Goal: Information Seeking & Learning: Learn about a topic

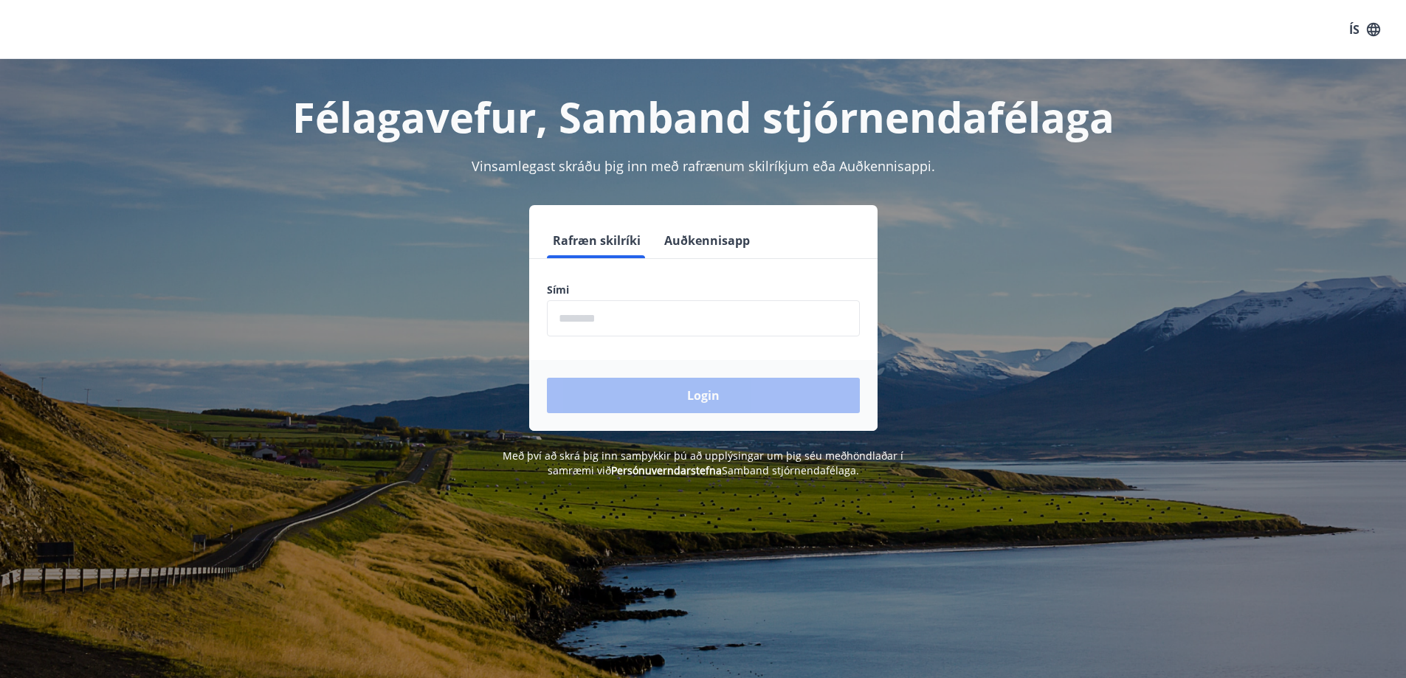
click at [629, 317] on input "phone" at bounding box center [703, 318] width 313 height 36
type input "********"
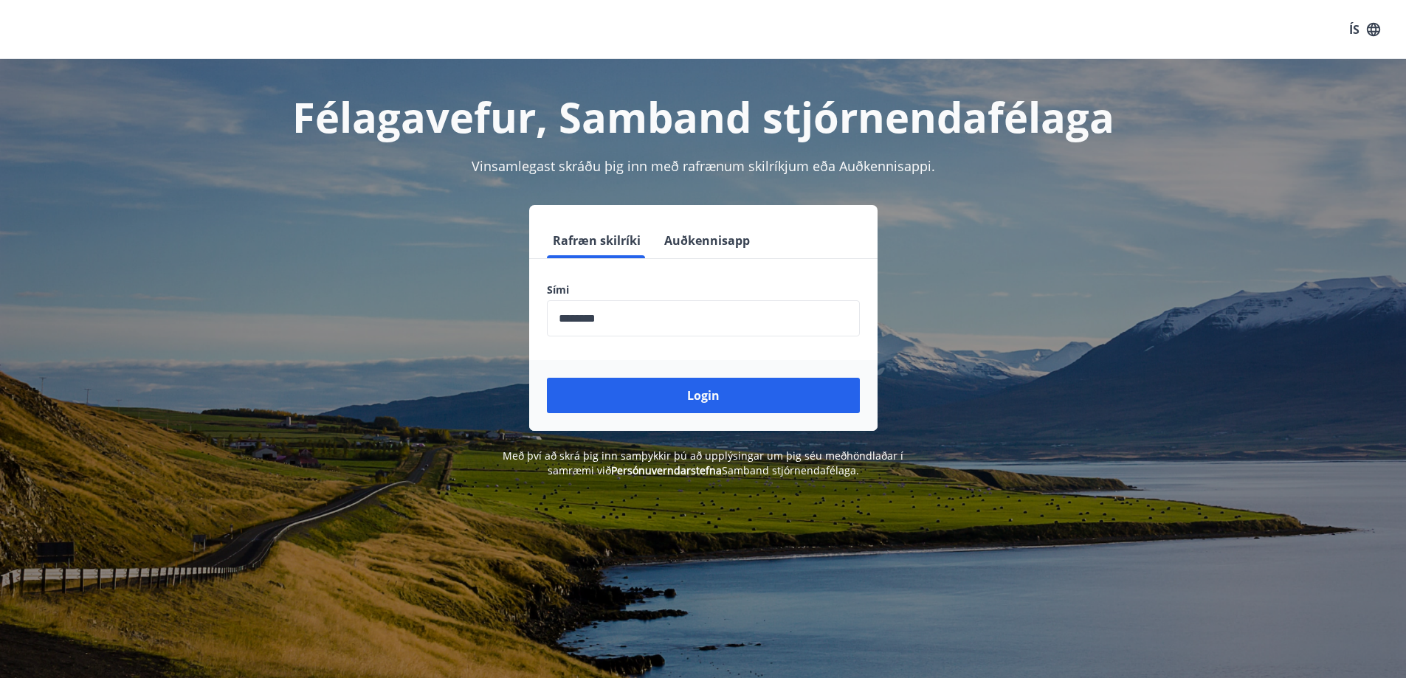
click at [741, 405] on button "Login" at bounding box center [703, 395] width 313 height 35
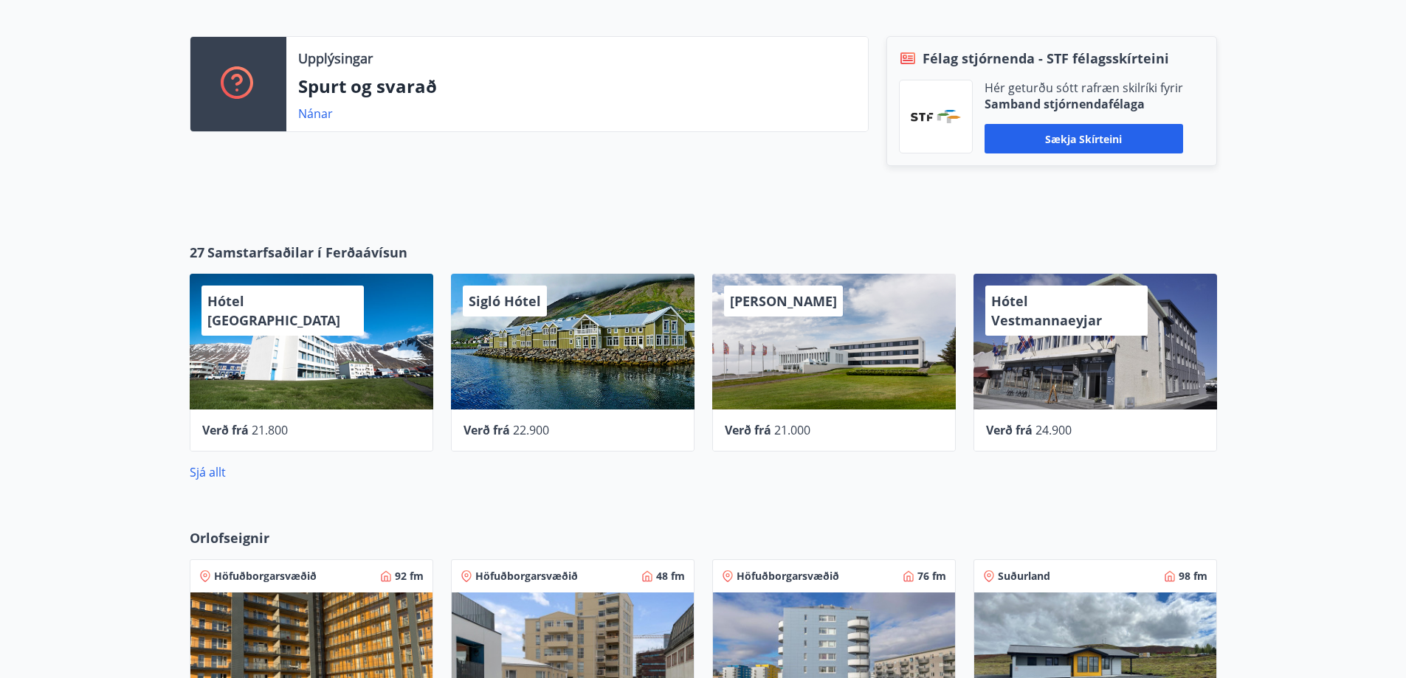
scroll to position [443, 0]
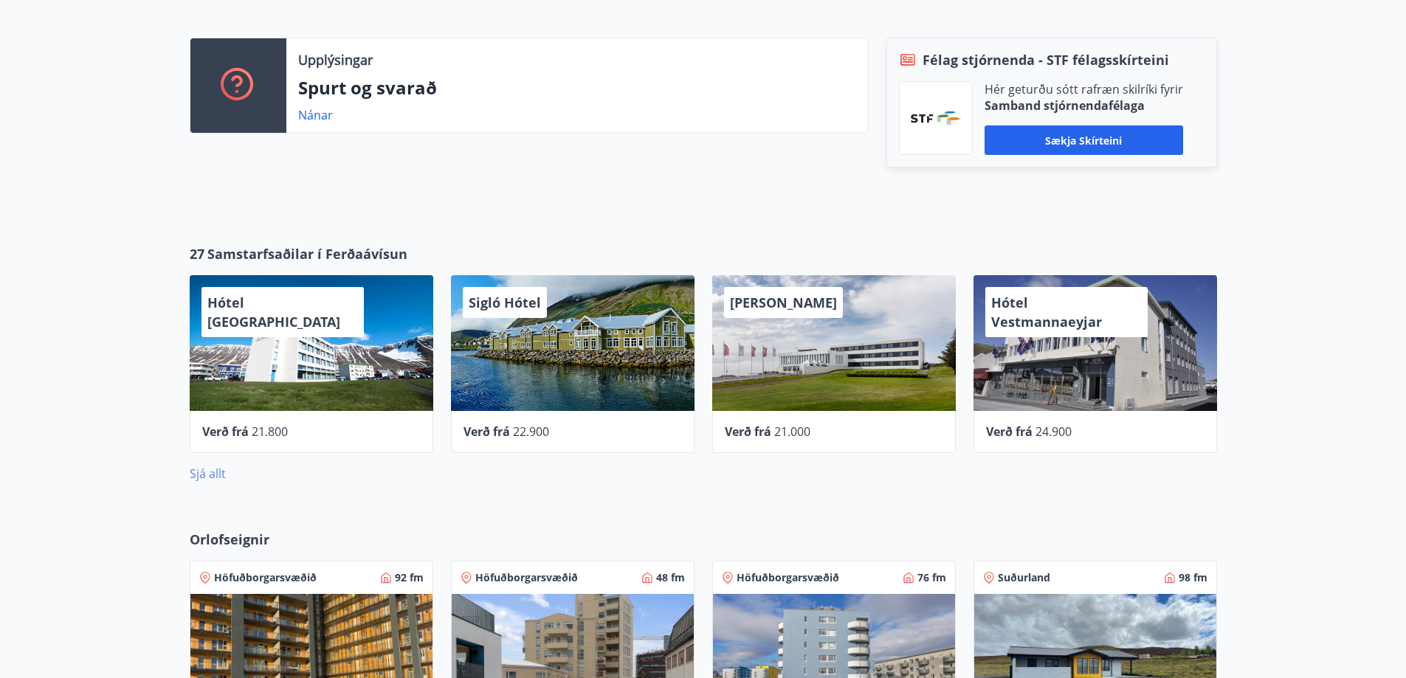
click at [197, 472] on link "Sjá allt" at bounding box center [208, 474] width 36 height 16
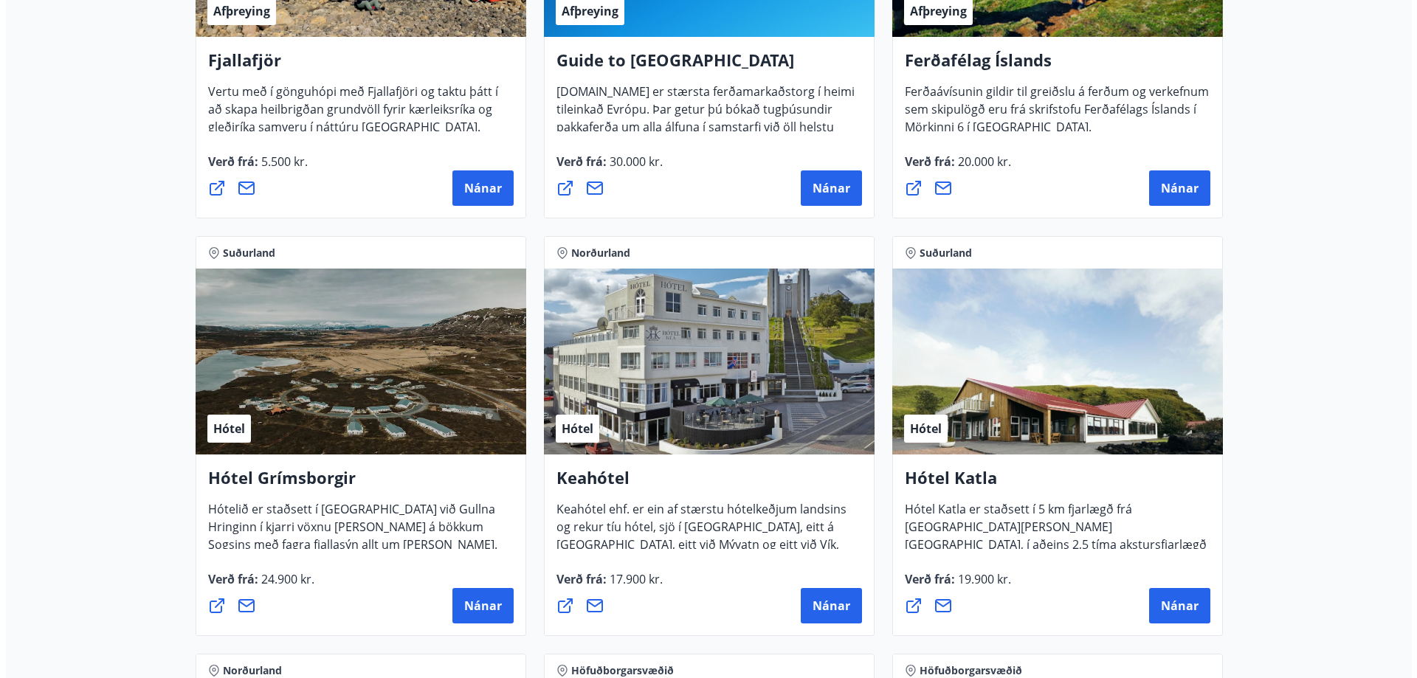
scroll to position [738, 0]
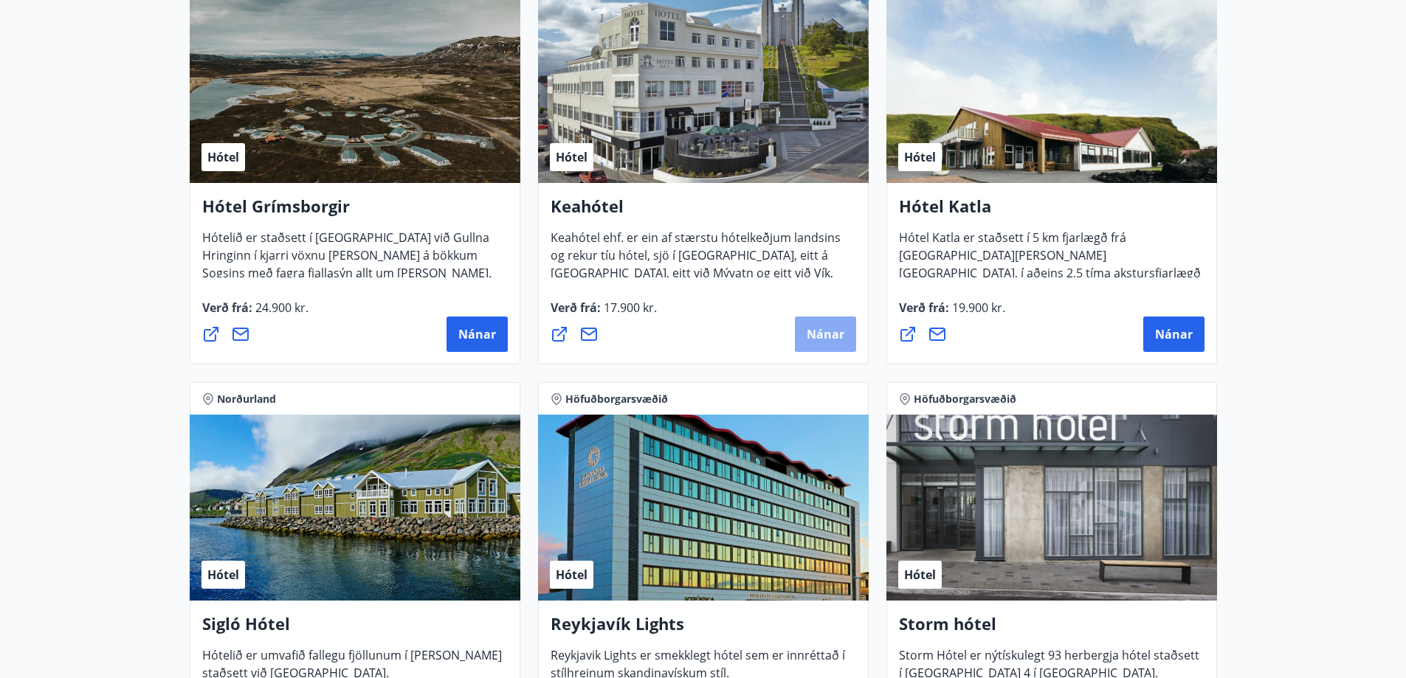
click at [816, 332] on span "Nánar" at bounding box center [826, 334] width 38 height 16
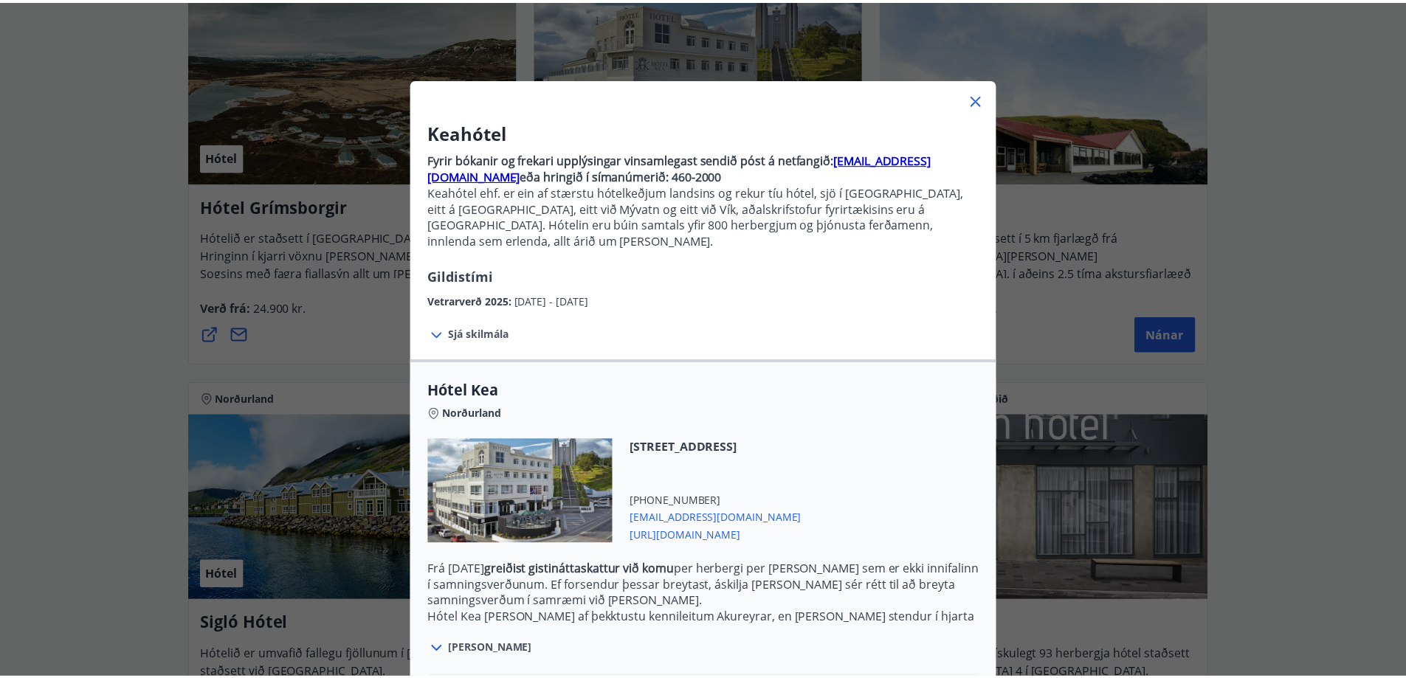
scroll to position [0, 0]
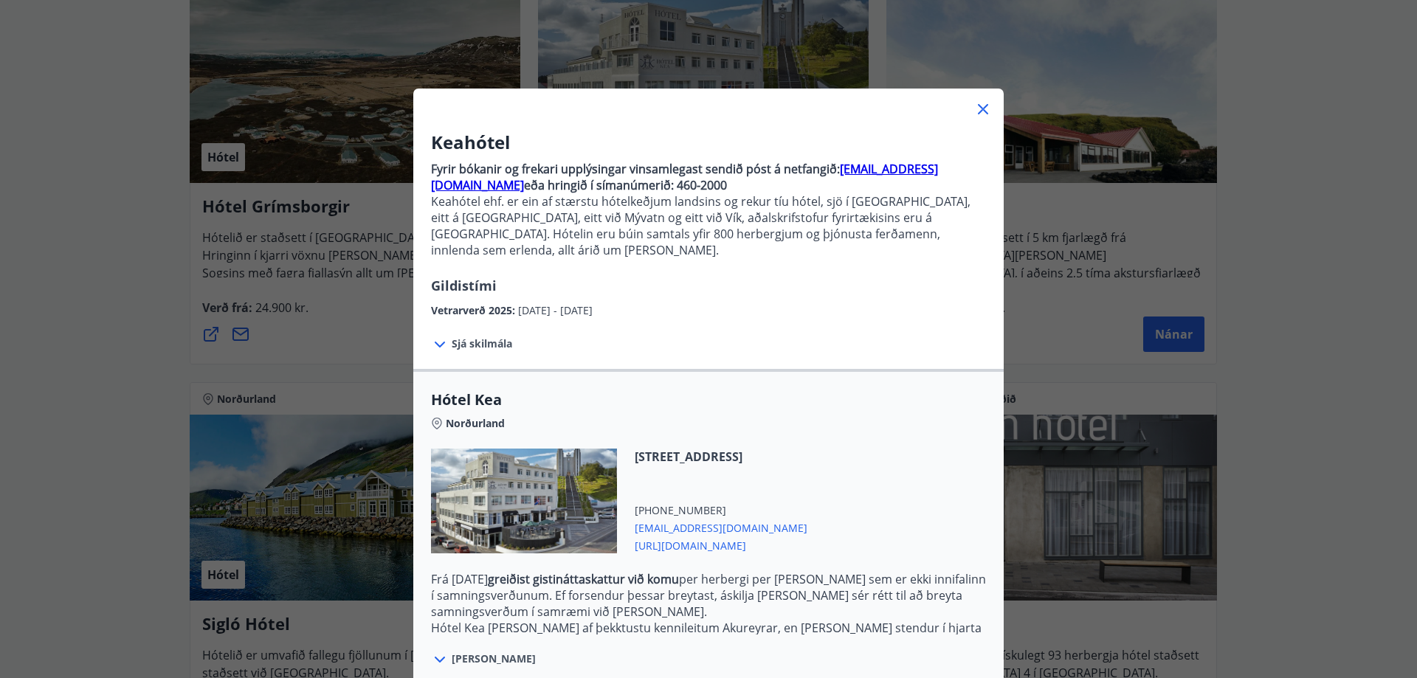
click at [980, 110] on icon at bounding box center [983, 109] width 18 height 18
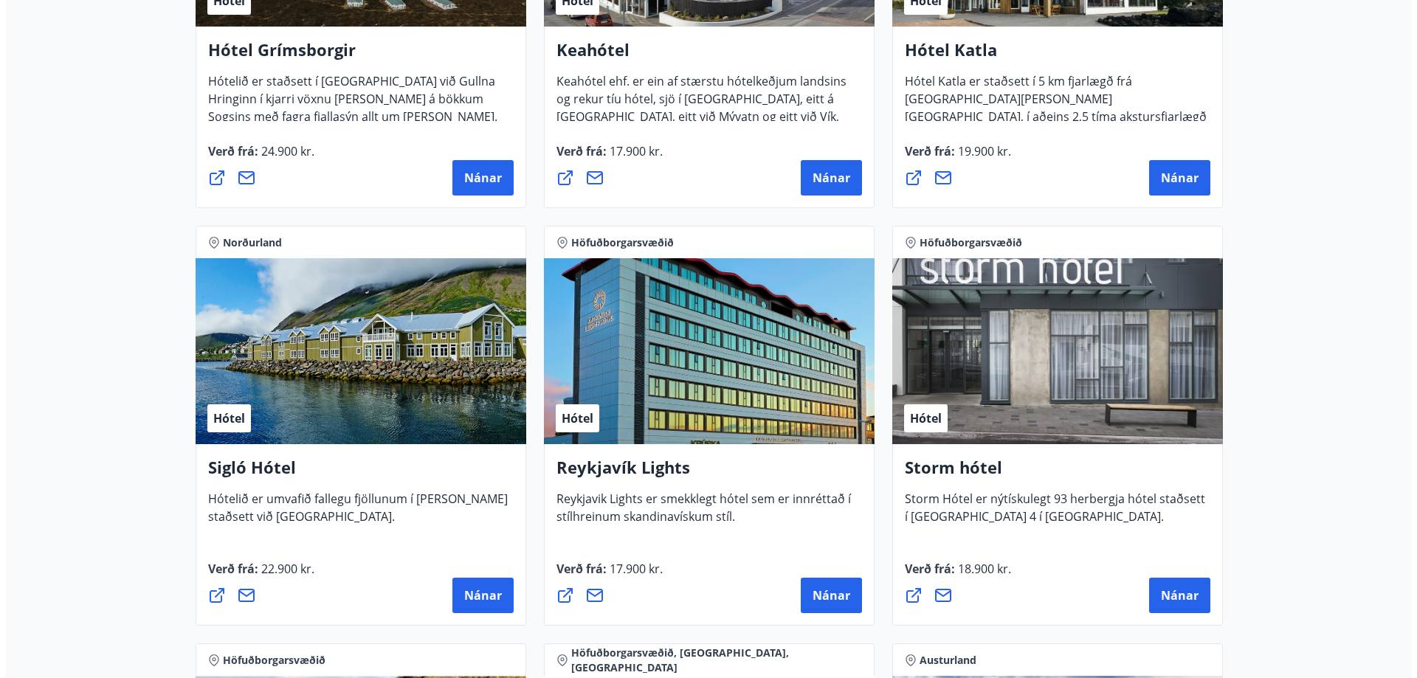
scroll to position [1033, 0]
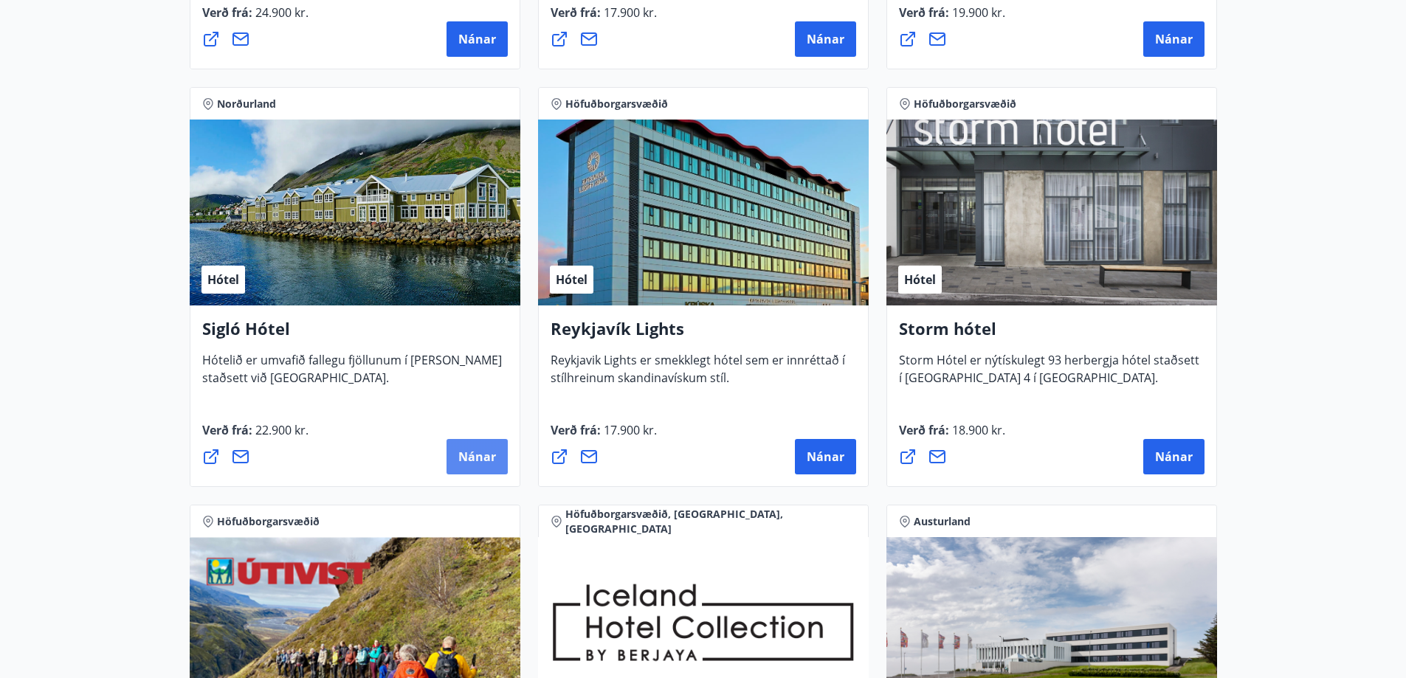
click at [469, 453] on span "Nánar" at bounding box center [477, 457] width 38 height 16
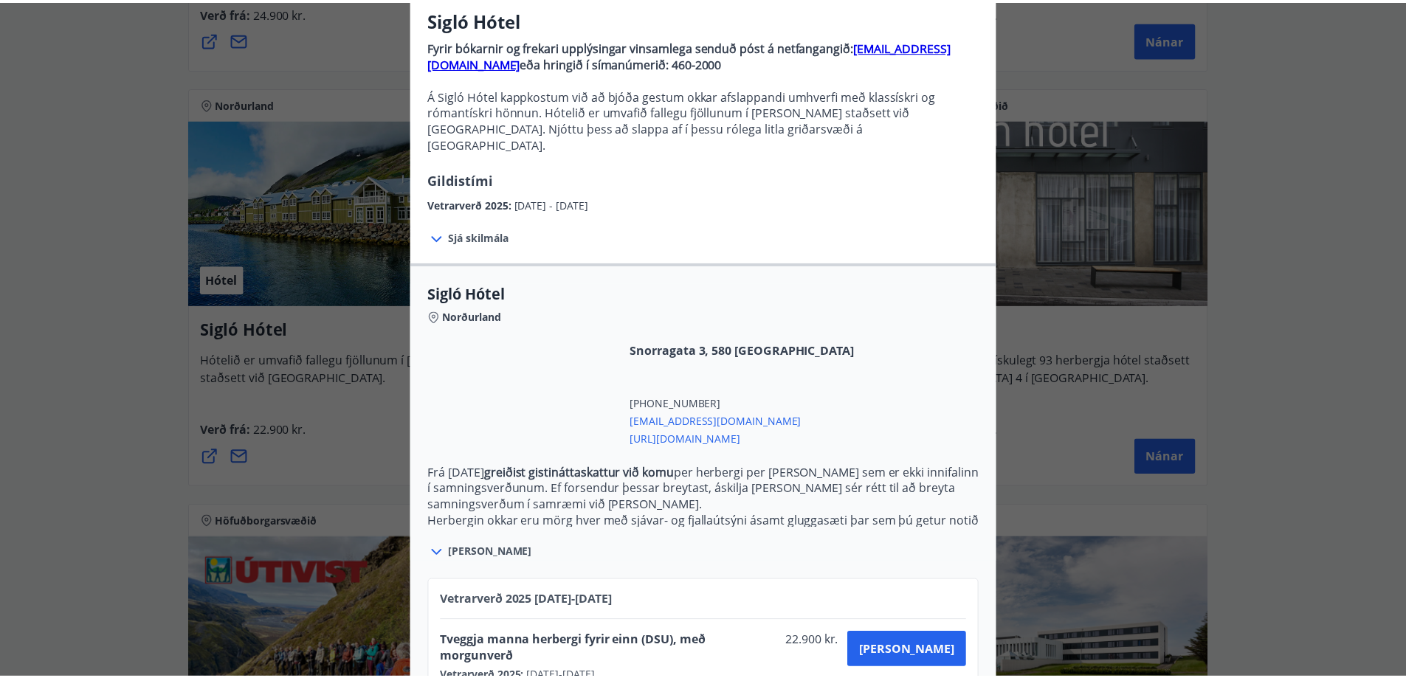
scroll to position [0, 0]
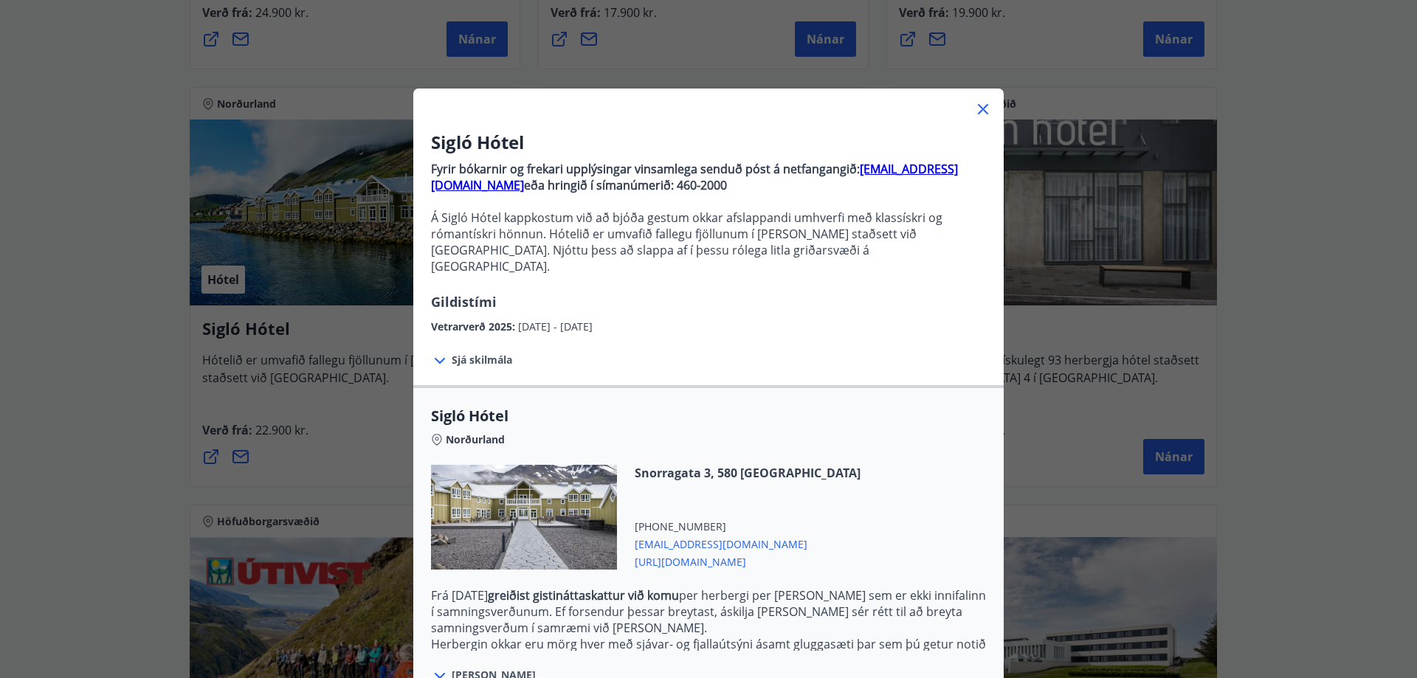
click at [983, 112] on icon at bounding box center [983, 109] width 18 height 18
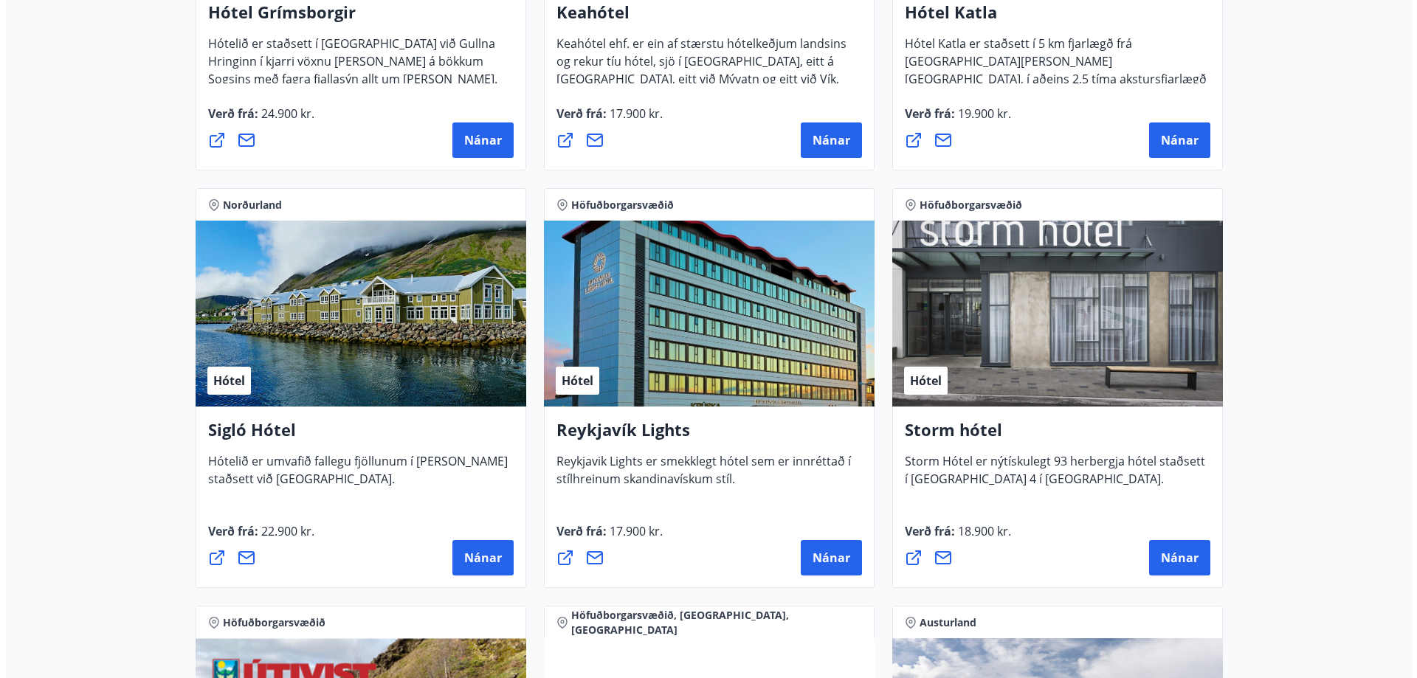
scroll to position [736, 0]
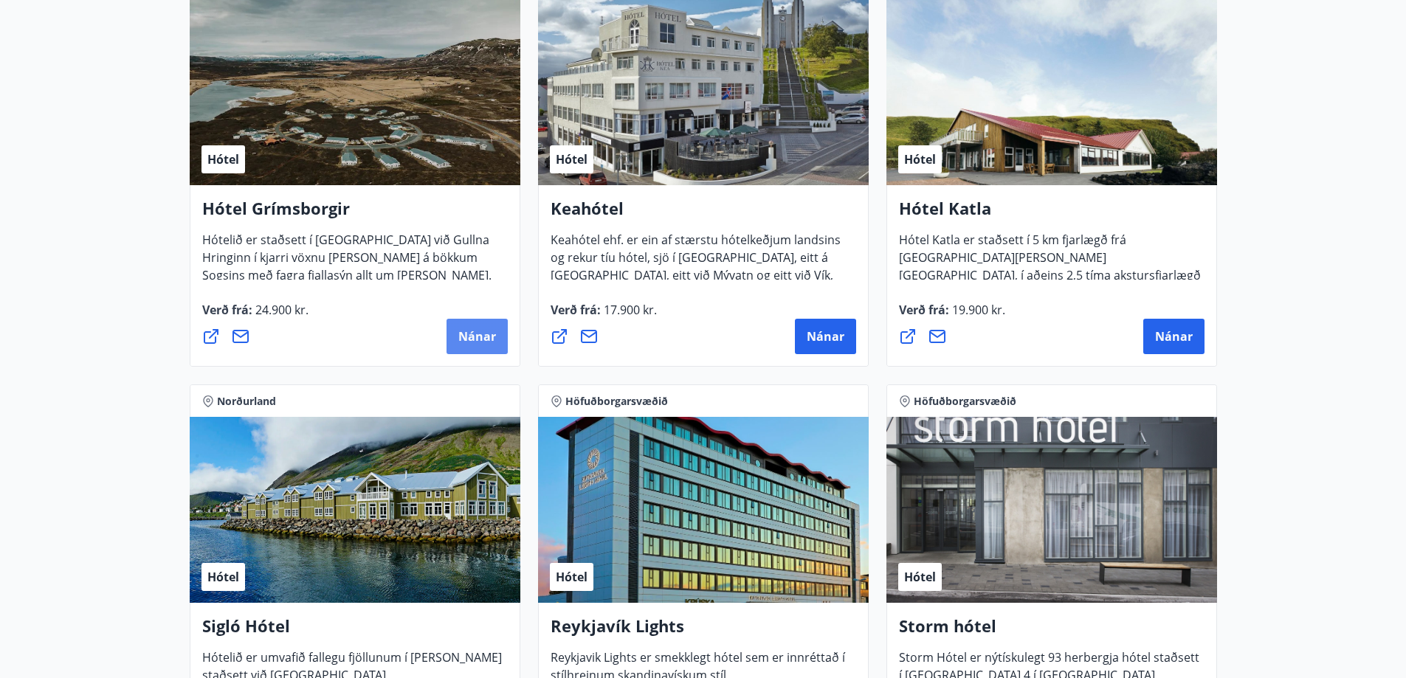
click at [468, 333] on span "Nánar" at bounding box center [477, 336] width 38 height 16
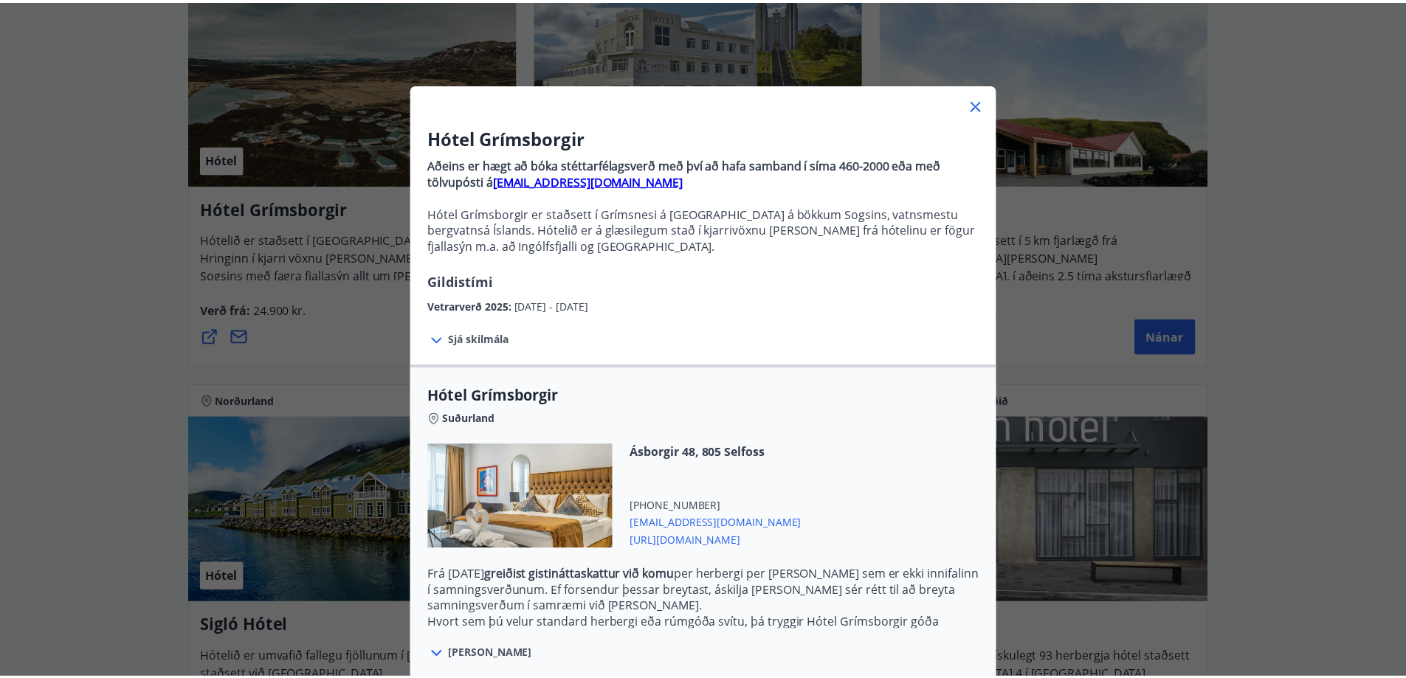
scroll to position [0, 0]
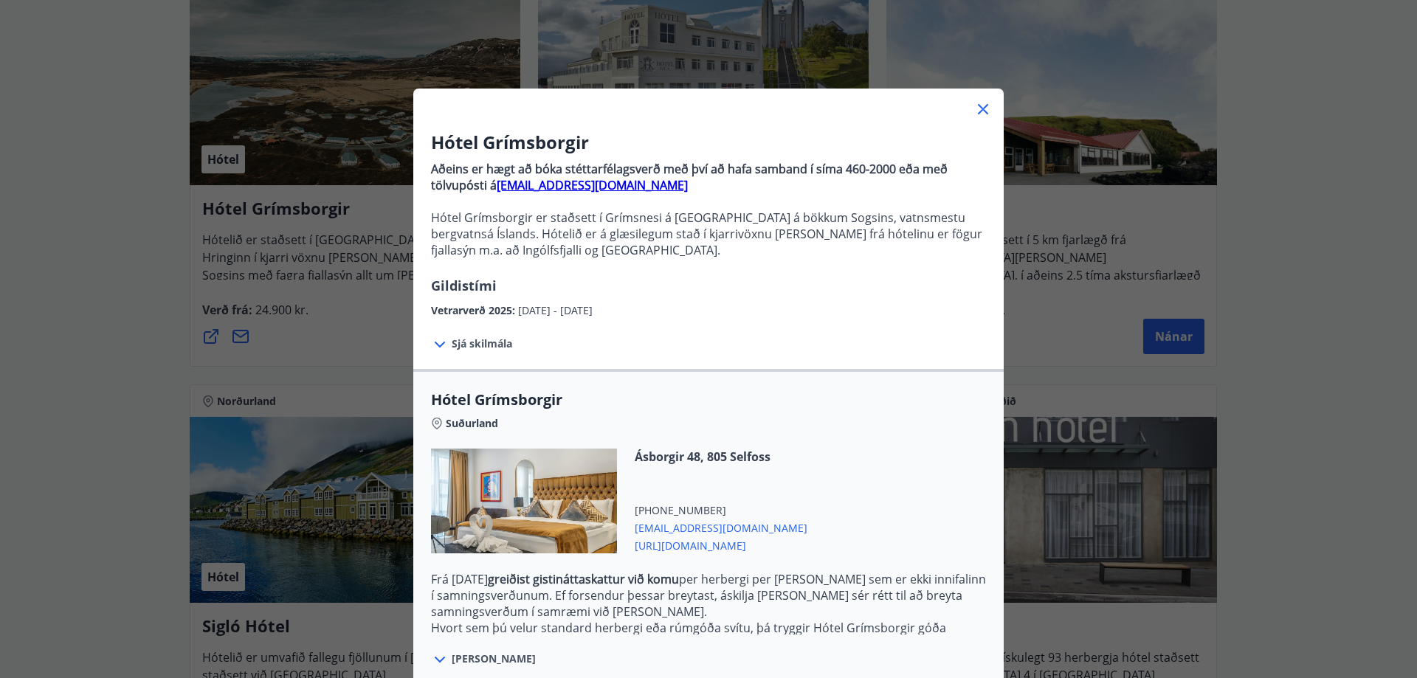
click at [980, 104] on icon at bounding box center [983, 109] width 18 height 18
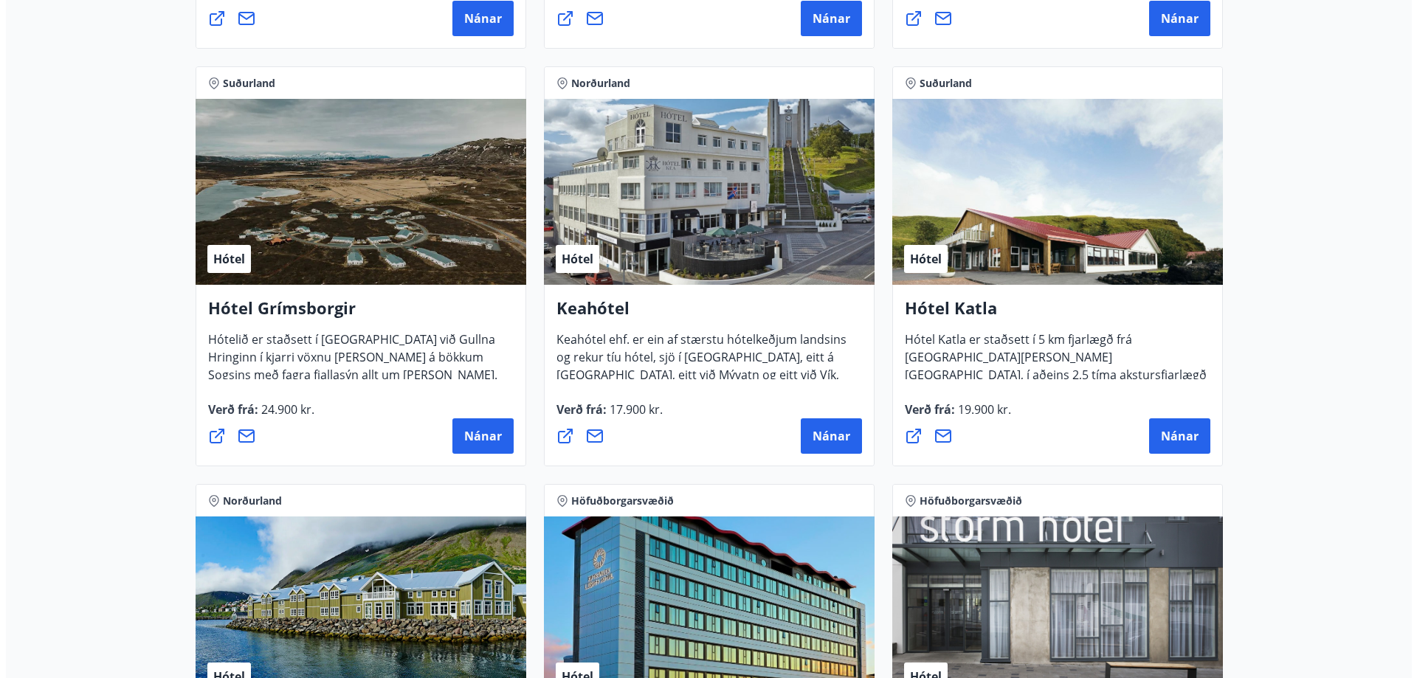
scroll to position [515, 0]
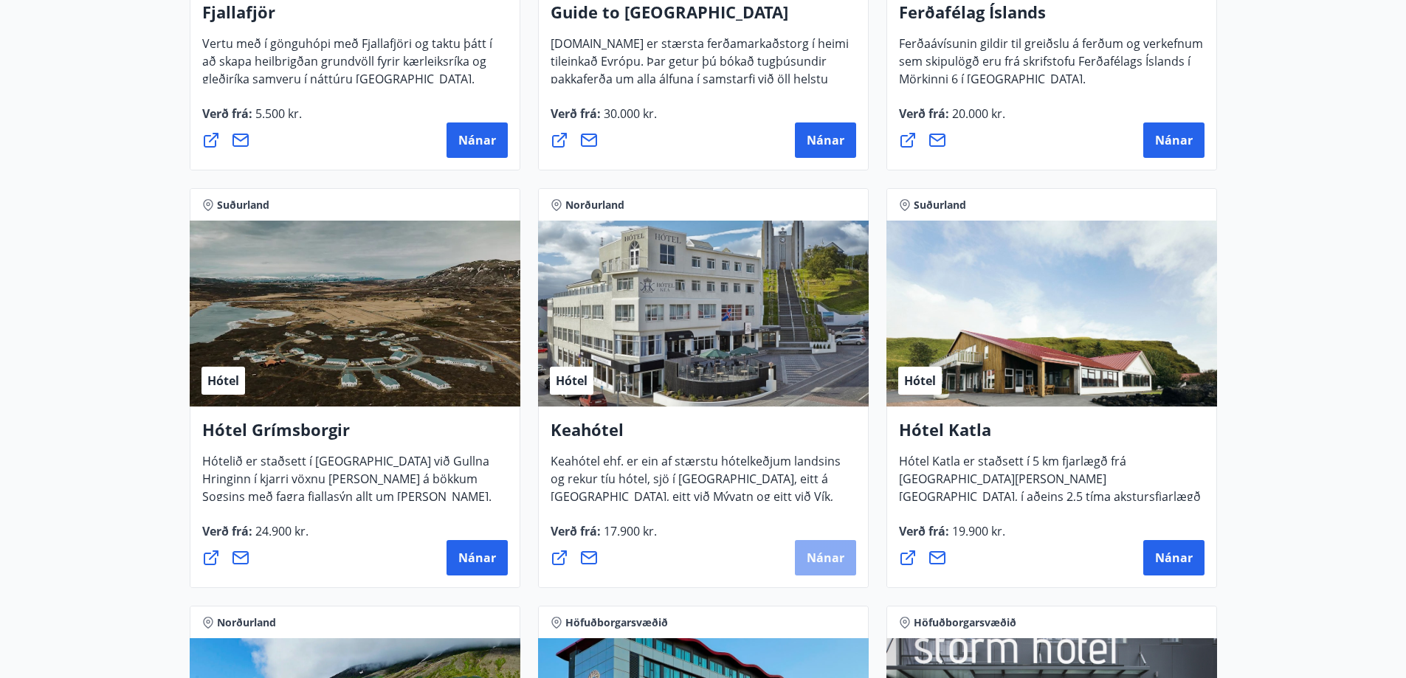
click at [825, 557] on span "Nánar" at bounding box center [826, 558] width 38 height 16
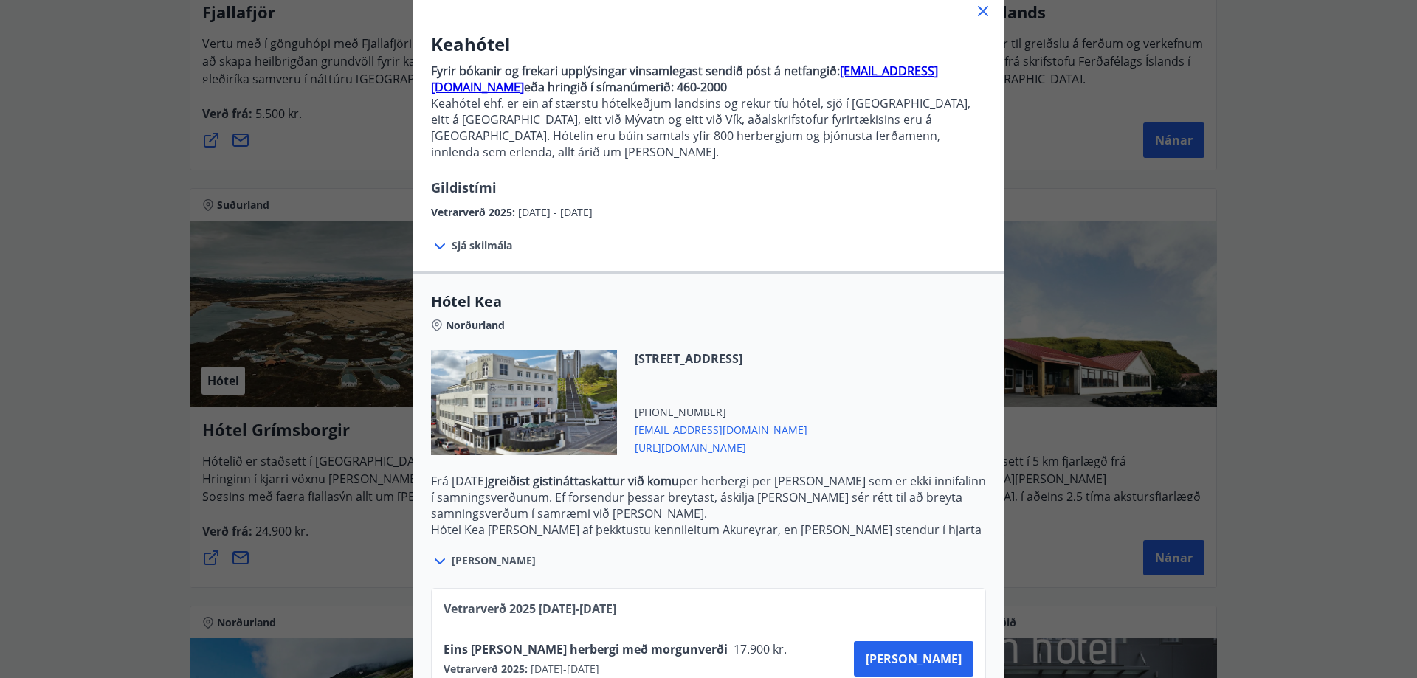
scroll to position [0, 0]
